Goal: Find specific page/section: Find specific page/section

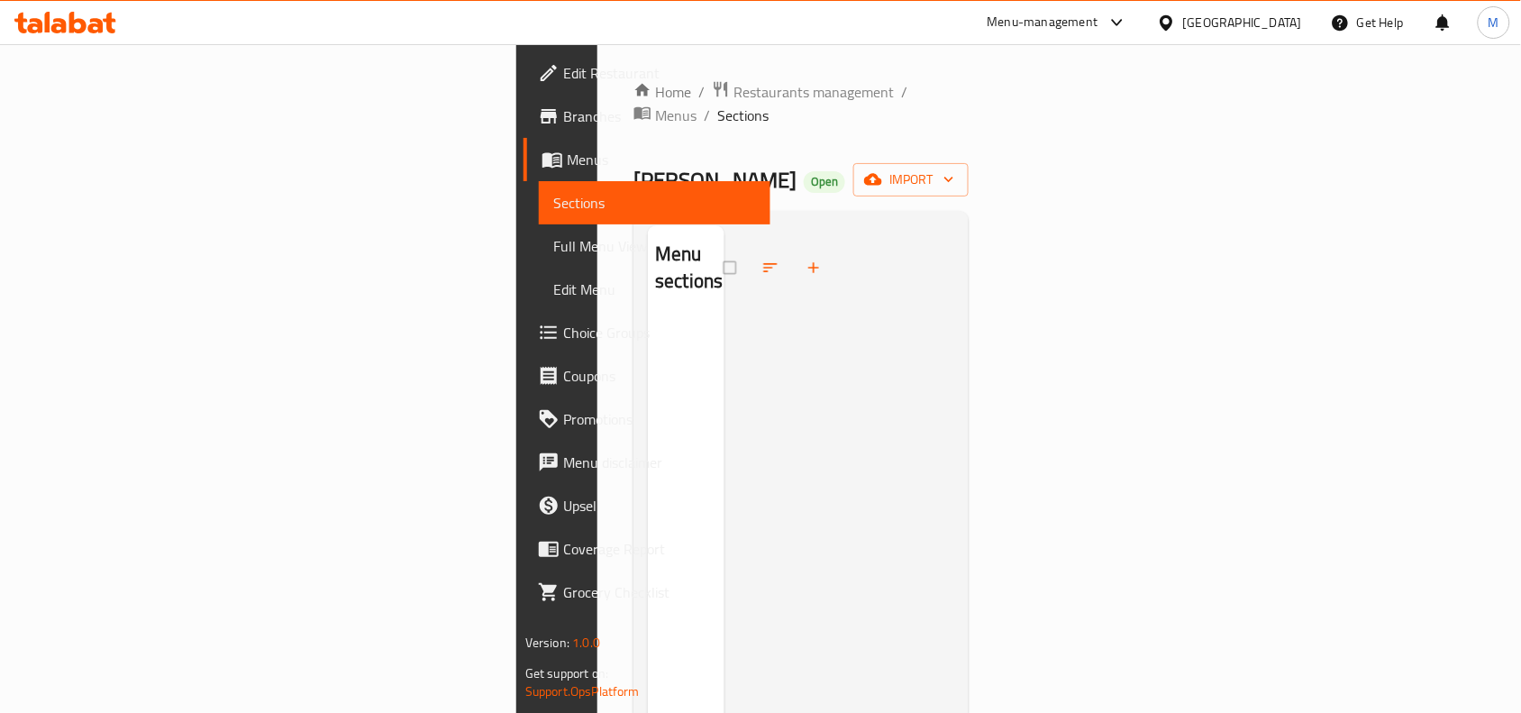
click at [1201, 5] on div "[GEOGRAPHIC_DATA]" at bounding box center [1230, 22] width 174 height 43
click at [1189, 21] on div "[GEOGRAPHIC_DATA]" at bounding box center [1242, 23] width 119 height 20
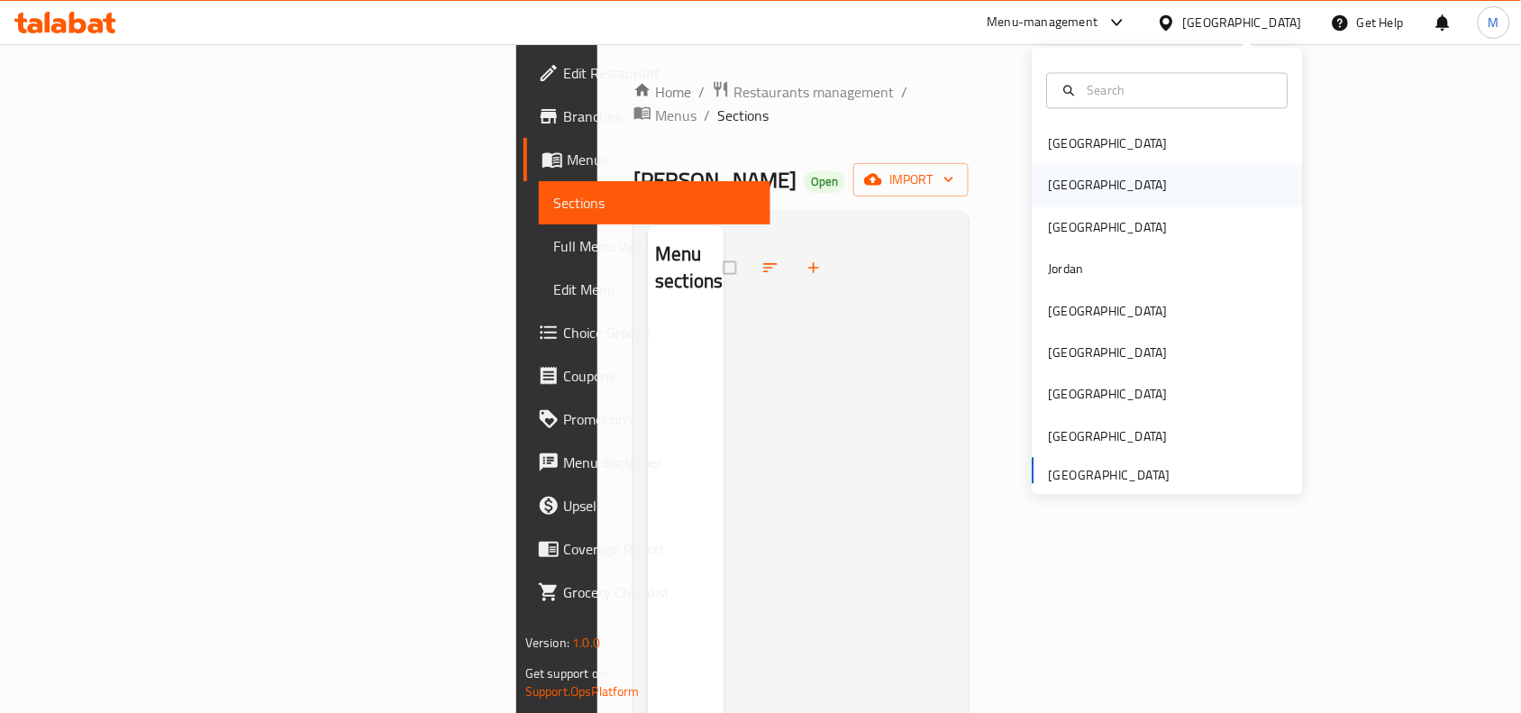
click at [1083, 174] on div "[GEOGRAPHIC_DATA]" at bounding box center [1168, 185] width 270 height 41
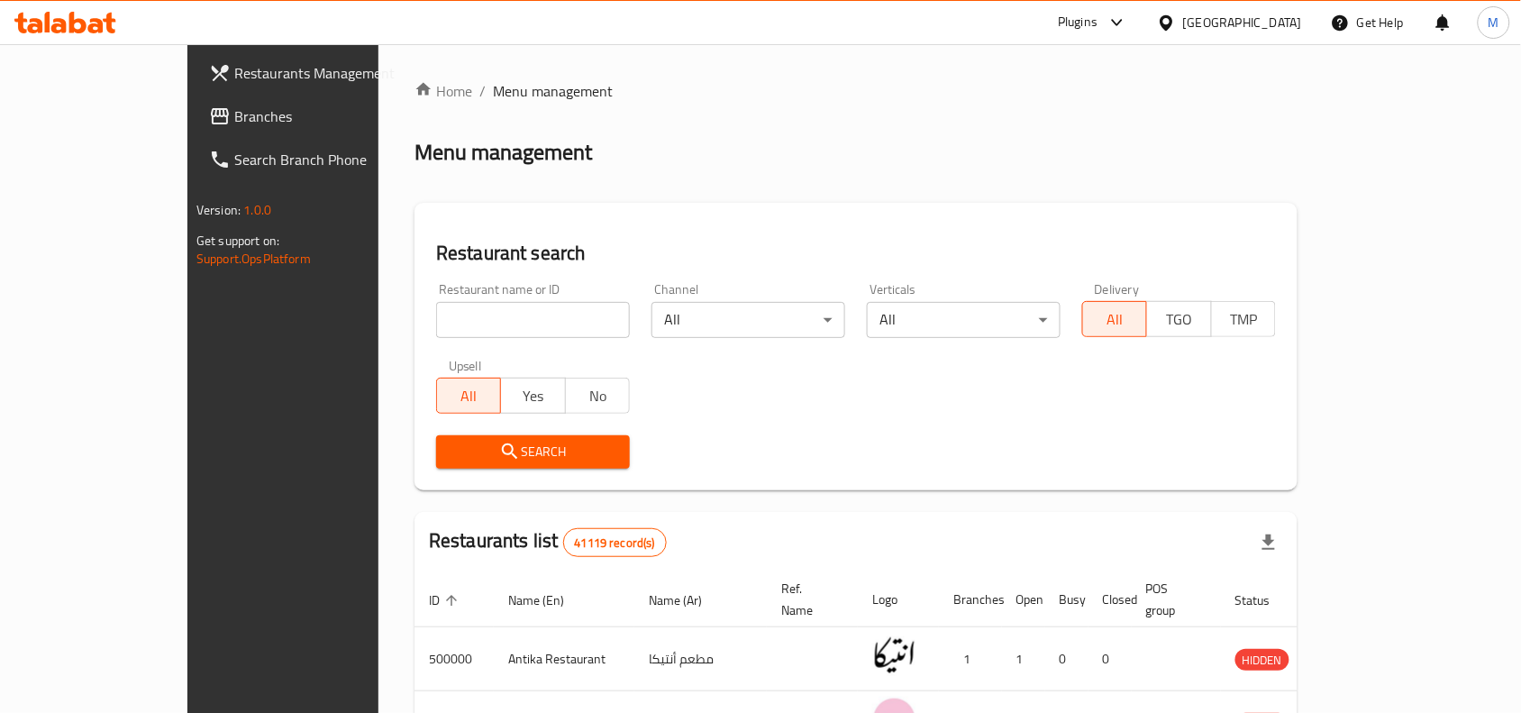
paste input "New Branch Coverage areas For Final Check after adding the areas on DAS for TMP…"
type input "New Branch Coverage areas For Final Check after adding the areas on DAS for TMP…"
click at [436, 331] on input "search" at bounding box center [533, 320] width 194 height 36
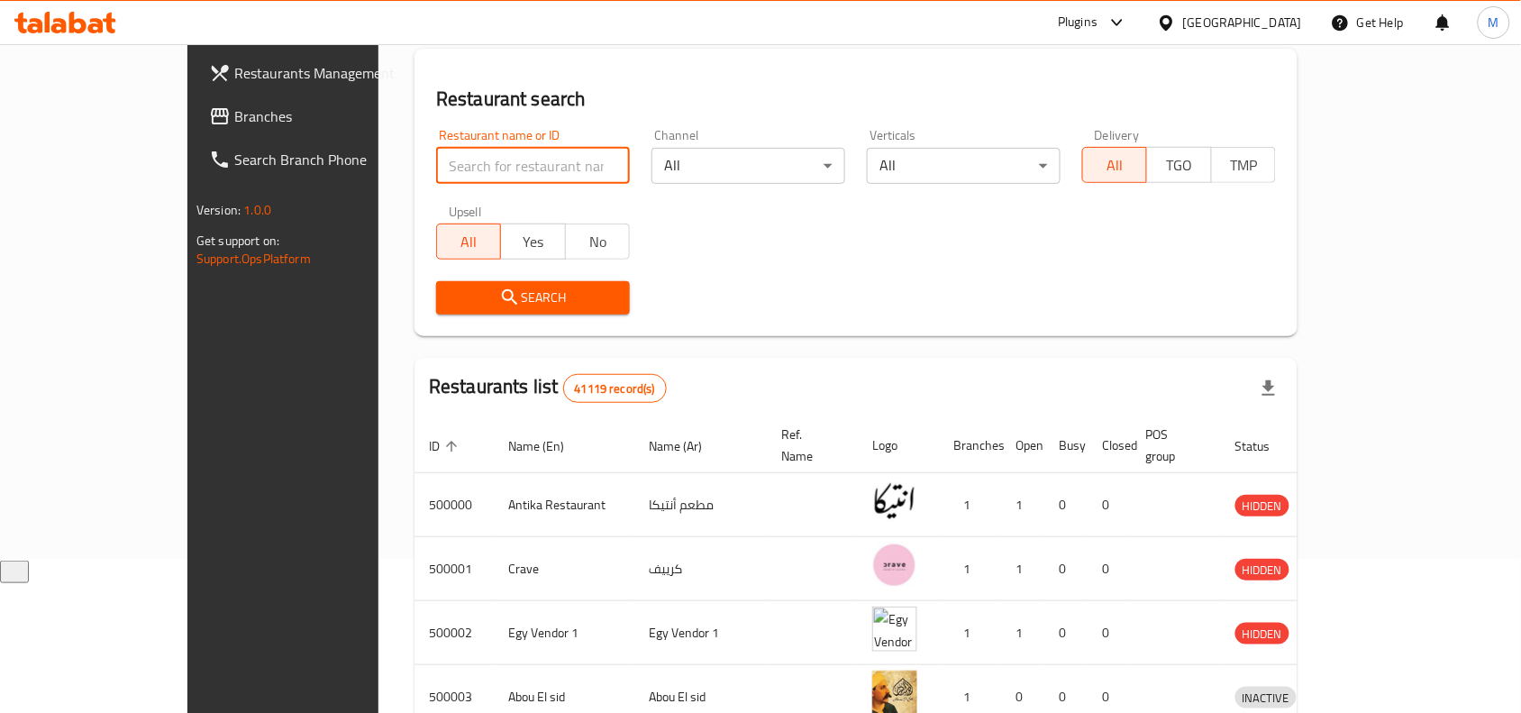
scroll to position [155, 0]
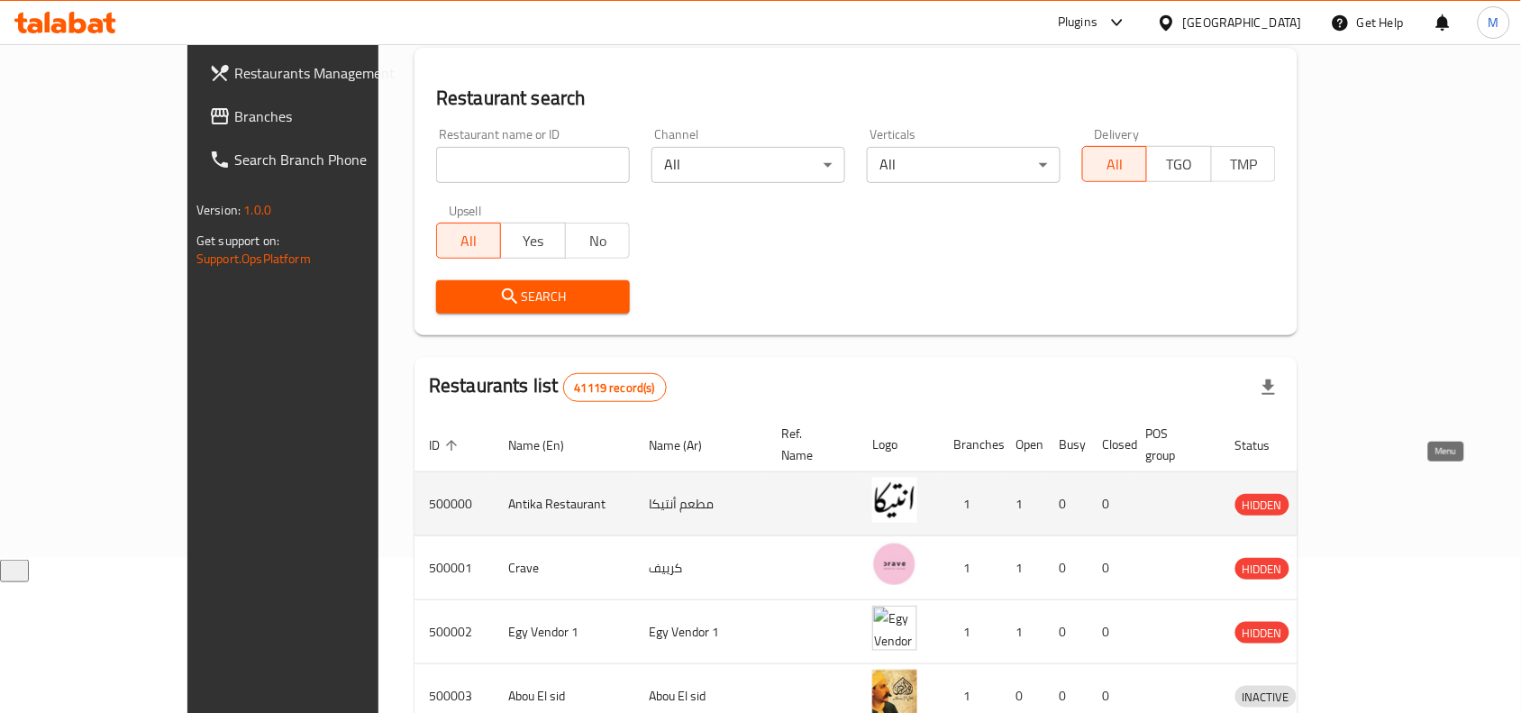
click at [1351, 501] on icon "enhanced table" at bounding box center [1347, 504] width 6 height 7
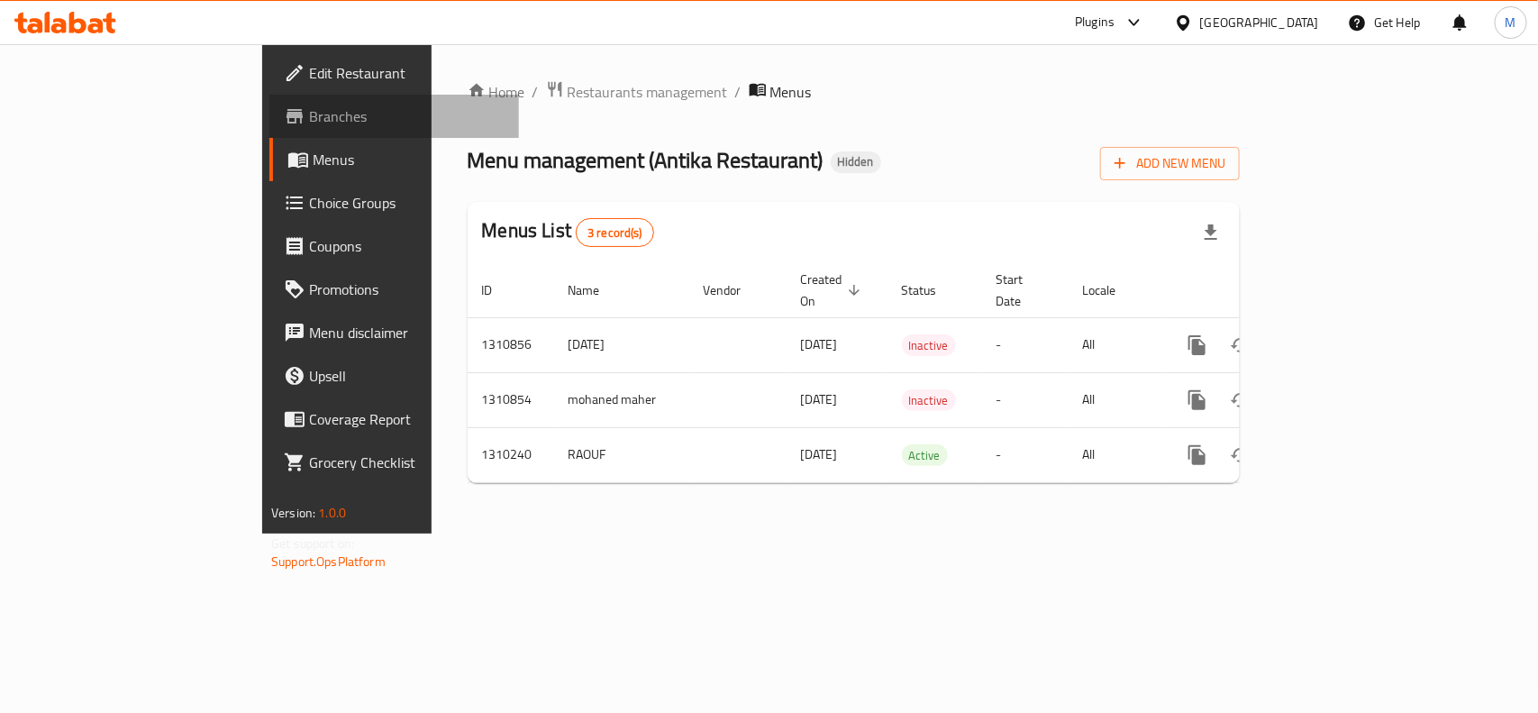
click at [309, 108] on span "Branches" at bounding box center [407, 116] width 196 height 22
